Goal: Navigation & Orientation: Find specific page/section

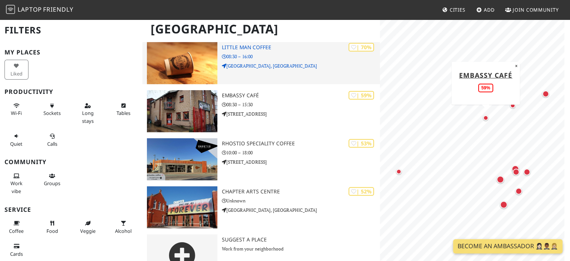
scroll to position [368, 0]
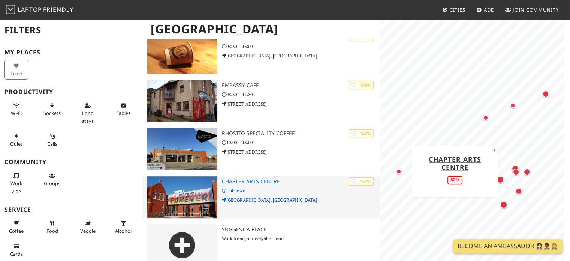
click at [267, 176] on div "| 52% Chapter Arts Centre Unknown Chapter Arts Centre, Market Road" at bounding box center [301, 197] width 159 height 42
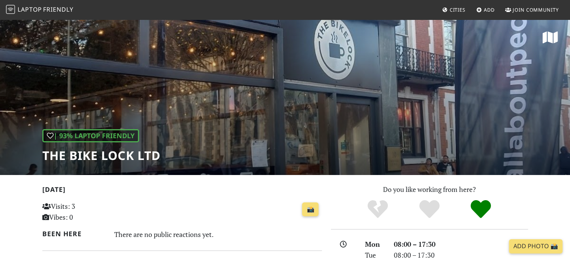
click at [277, 96] on div "| 93% Laptop Friendly The Bike Lock Ltd" at bounding box center [285, 97] width 570 height 156
